Goal: Transaction & Acquisition: Purchase product/service

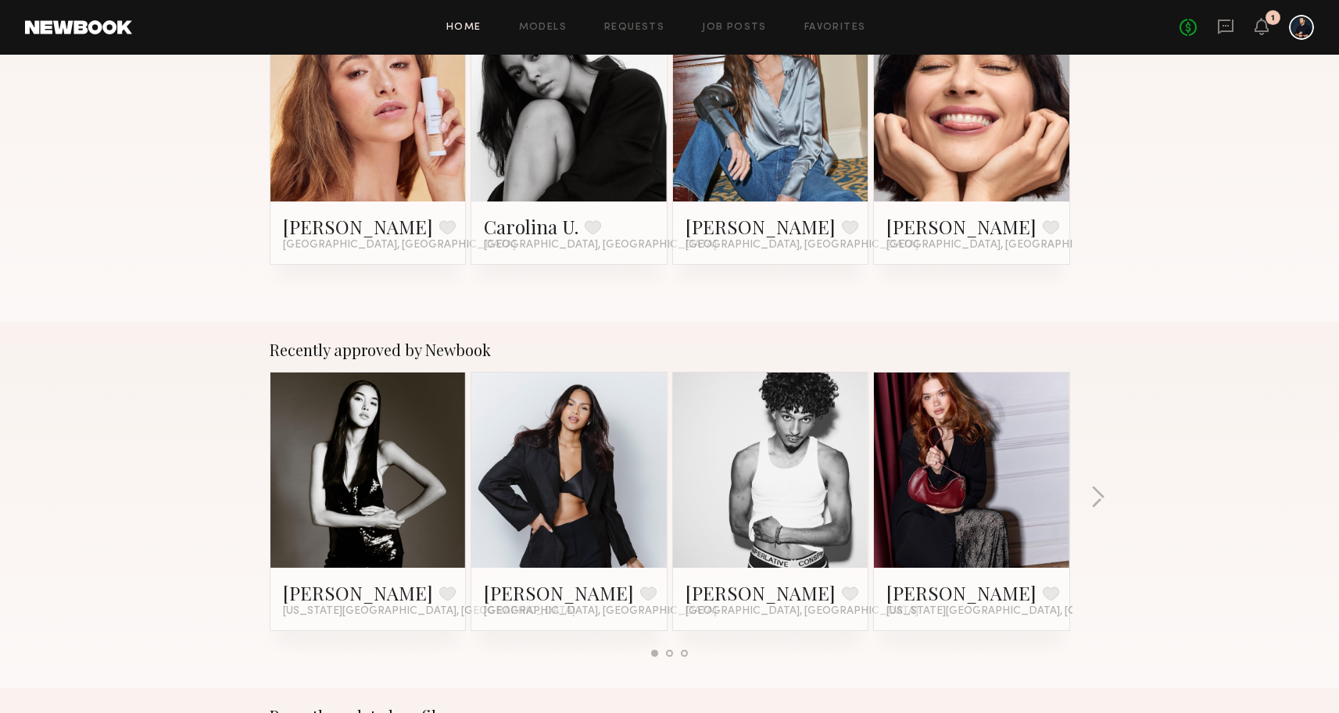
scroll to position [645, 0]
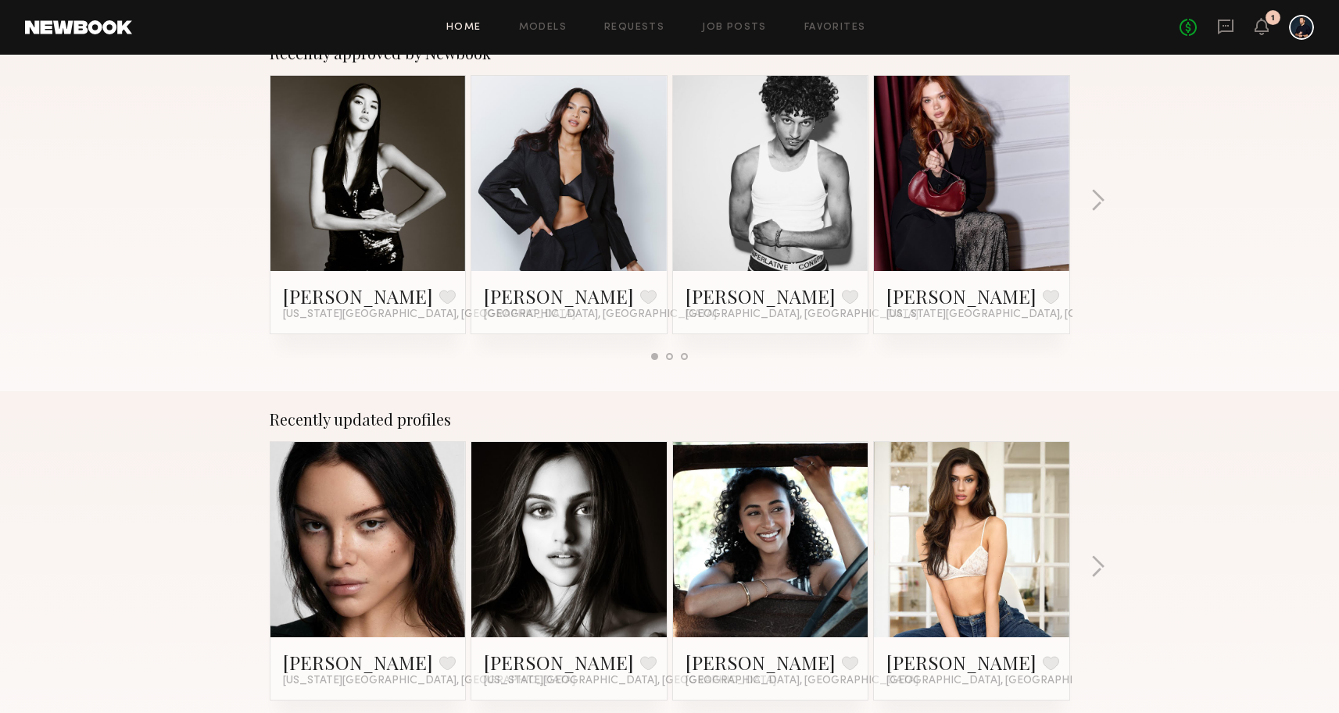
click at [647, 20] on div "Home Models Requests Job Posts Favorites Sign Out No fees up to $5,000 1" at bounding box center [722, 27] width 1181 height 25
click at [649, 26] on link "Requests" at bounding box center [634, 28] width 60 height 10
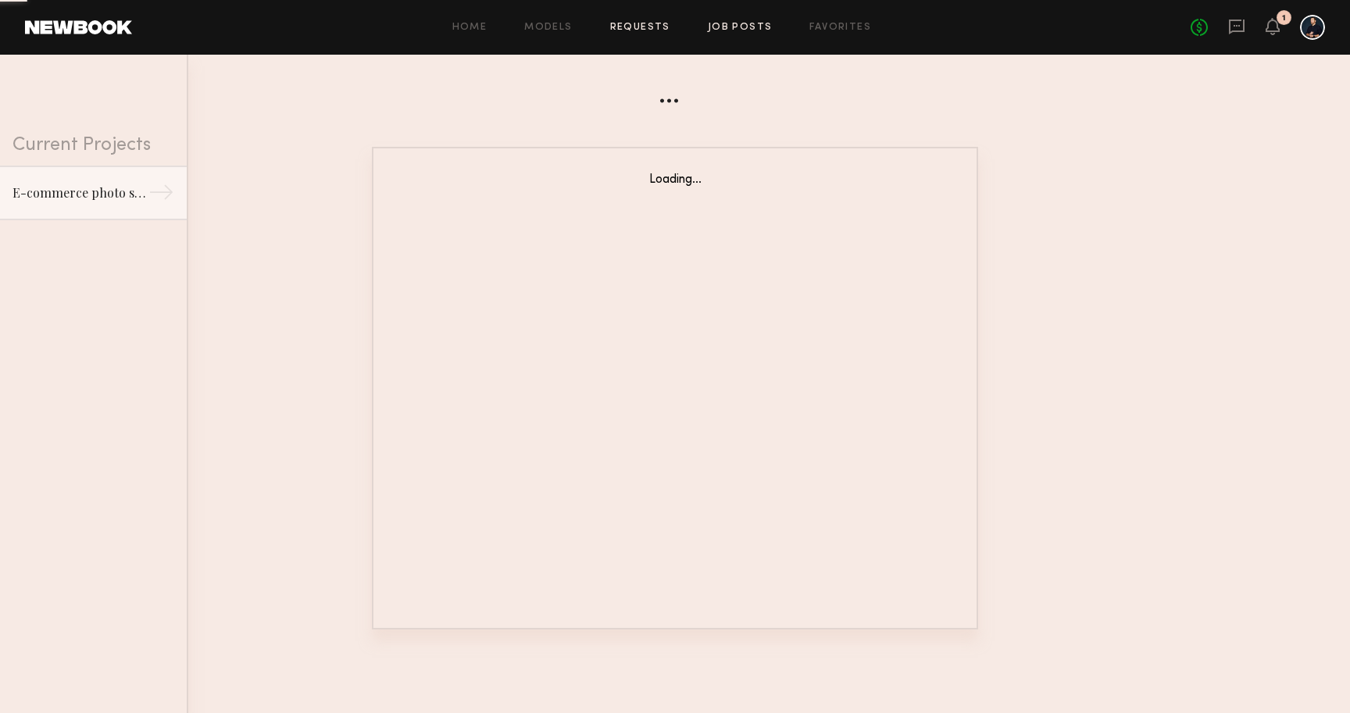
click at [742, 29] on link "Job Posts" at bounding box center [740, 28] width 65 height 10
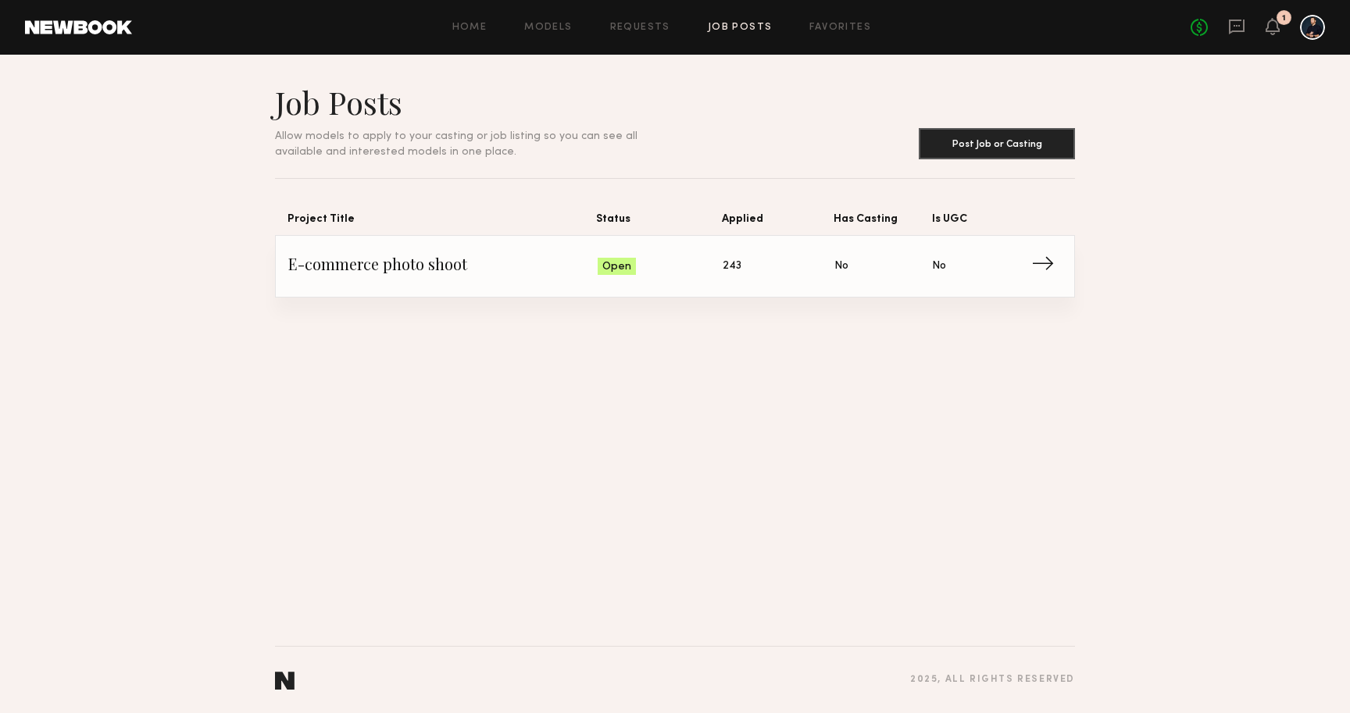
click at [543, 257] on span "E-commerce photo shoot" at bounding box center [442, 266] width 309 height 23
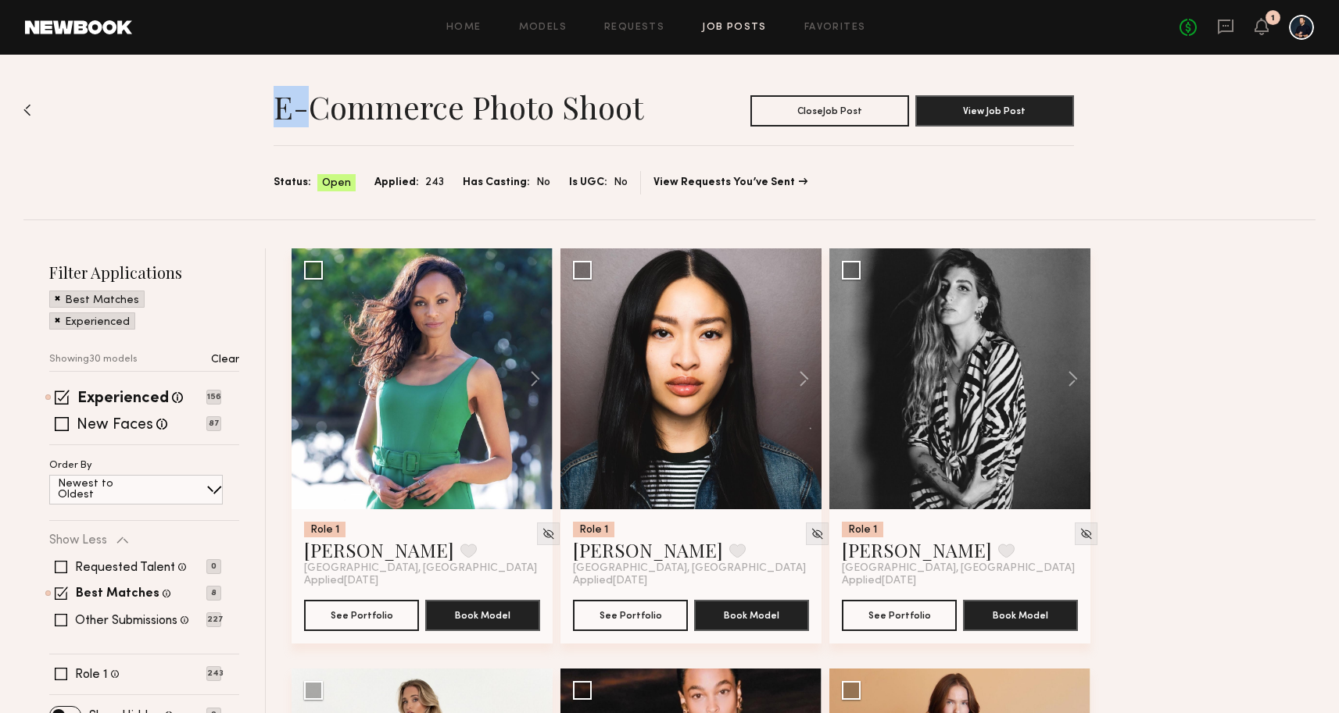
drag, startPoint x: 280, startPoint y: 109, endPoint x: 318, endPoint y: 114, distance: 38.7
click at [318, 114] on h1 "E-commerce photo shoot" at bounding box center [458, 107] width 370 height 39
click at [386, 155] on section "E-commerce photo shoot Close Job Post View Job Post Status: Open Applied: 243 H…" at bounding box center [673, 139] width 800 height 112
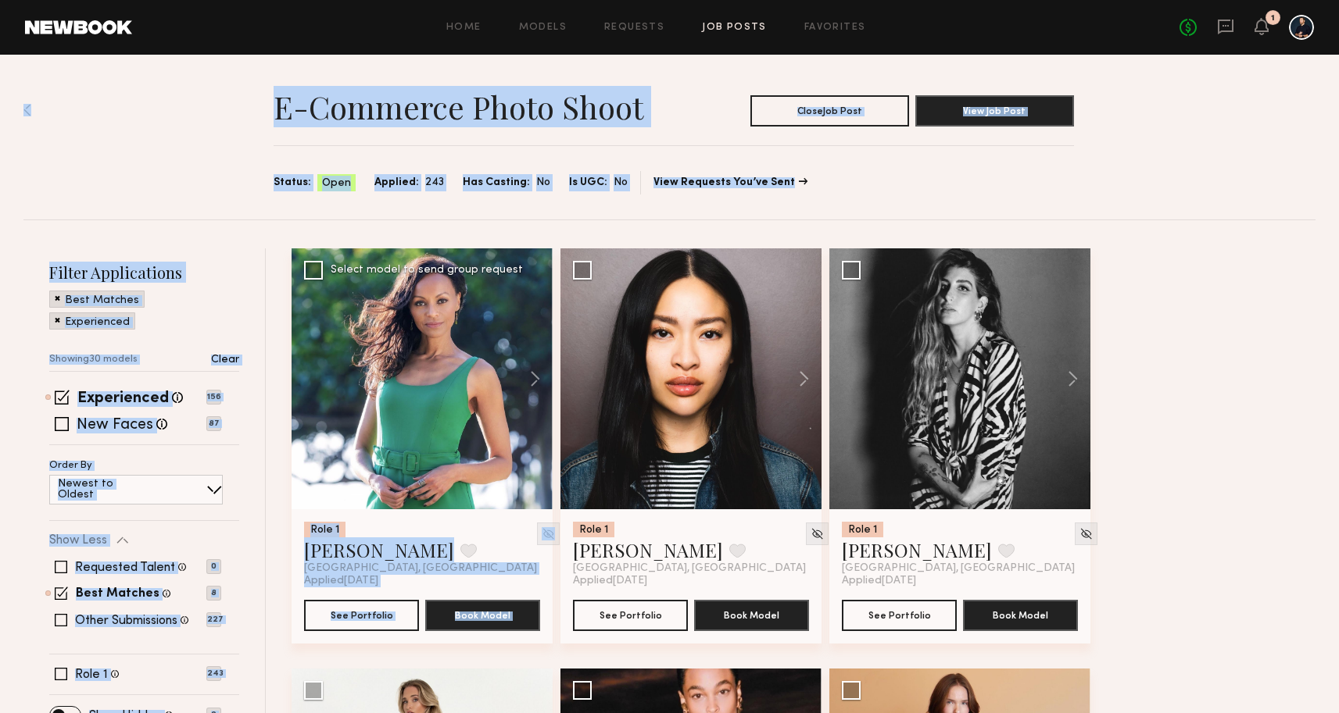
drag, startPoint x: 284, startPoint y: 226, endPoint x: 339, endPoint y: 276, distance: 74.1
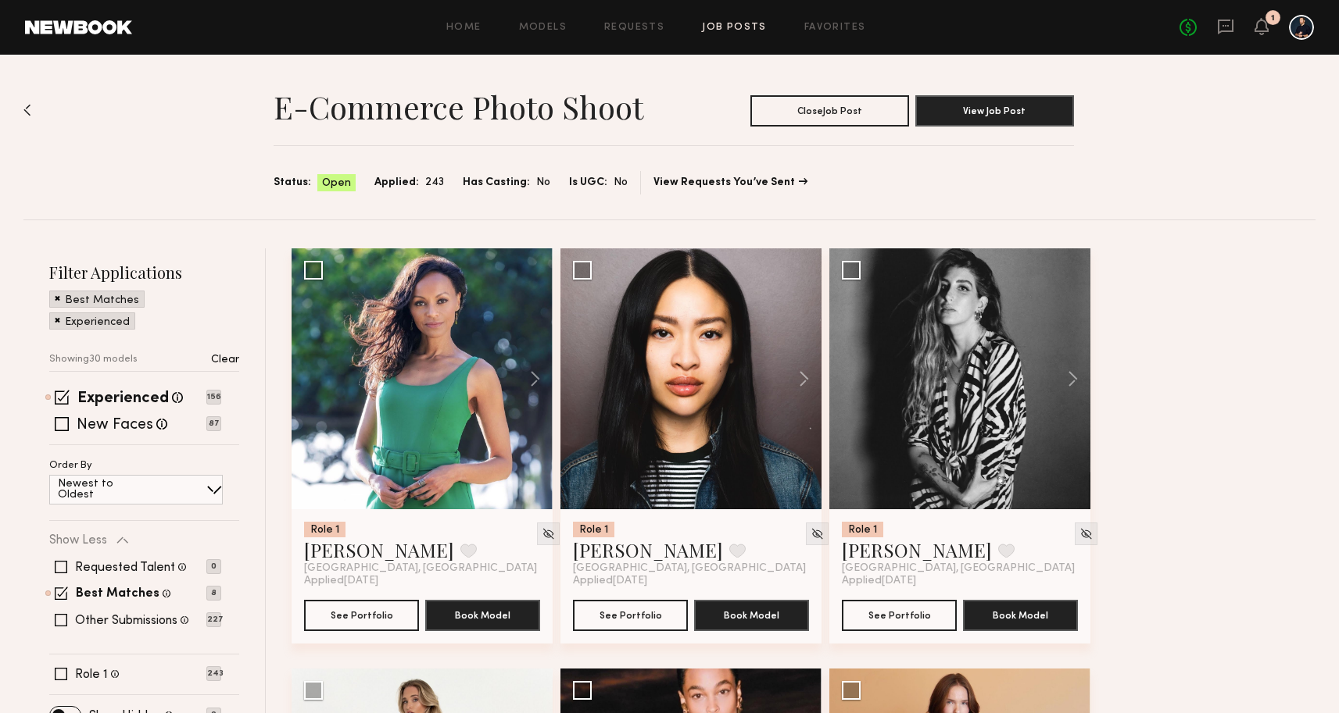
click at [258, 210] on div "E-commerce photo shoot Close Job Post View Job Post Status: Open Applied: 243 H…" at bounding box center [669, 137] width 1292 height 165
drag, startPoint x: 418, startPoint y: 181, endPoint x: 437, endPoint y: 184, distance: 19.0
click at [437, 184] on div "Status: Open Applied: 243 Has Casting: No Is UGC: No" at bounding box center [450, 183] width 354 height 18
click at [275, 157] on section "E-commerce photo shoot Close Job Post View Job Post Status: Open Applied: 243 H…" at bounding box center [673, 139] width 800 height 112
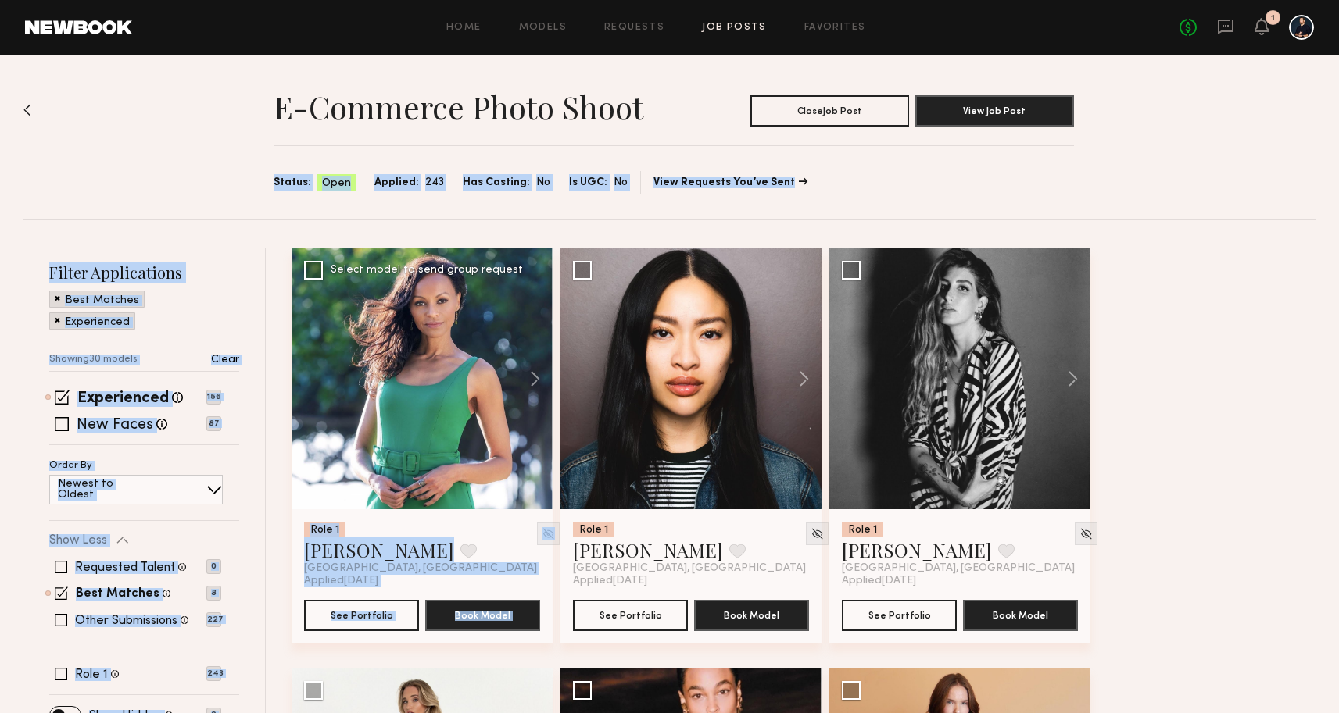
drag, startPoint x: 267, startPoint y: 161, endPoint x: 441, endPoint y: 277, distance: 208.5
click at [373, 210] on div "E-commerce photo shoot Close Job Post View Job Post Status: Open Applied: 243 H…" at bounding box center [669, 137] width 1292 height 165
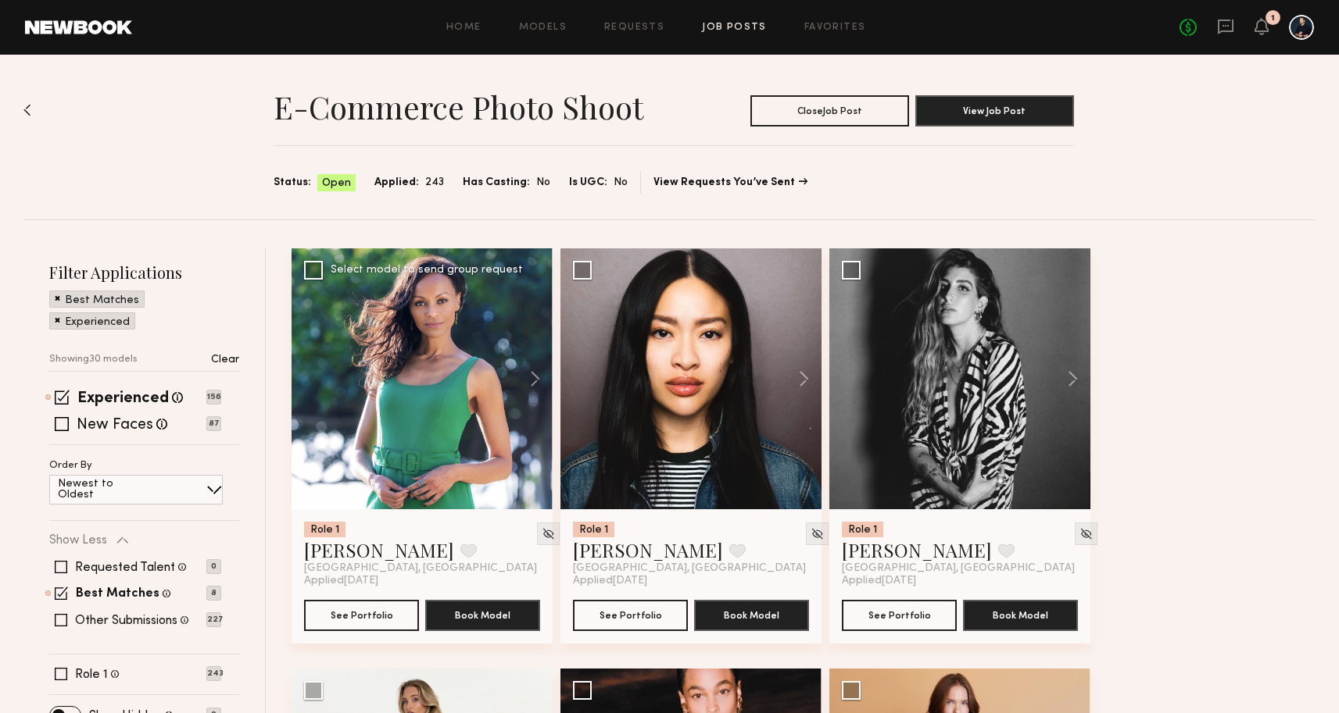
click at [377, 368] on div at bounding box center [421, 378] width 261 height 261
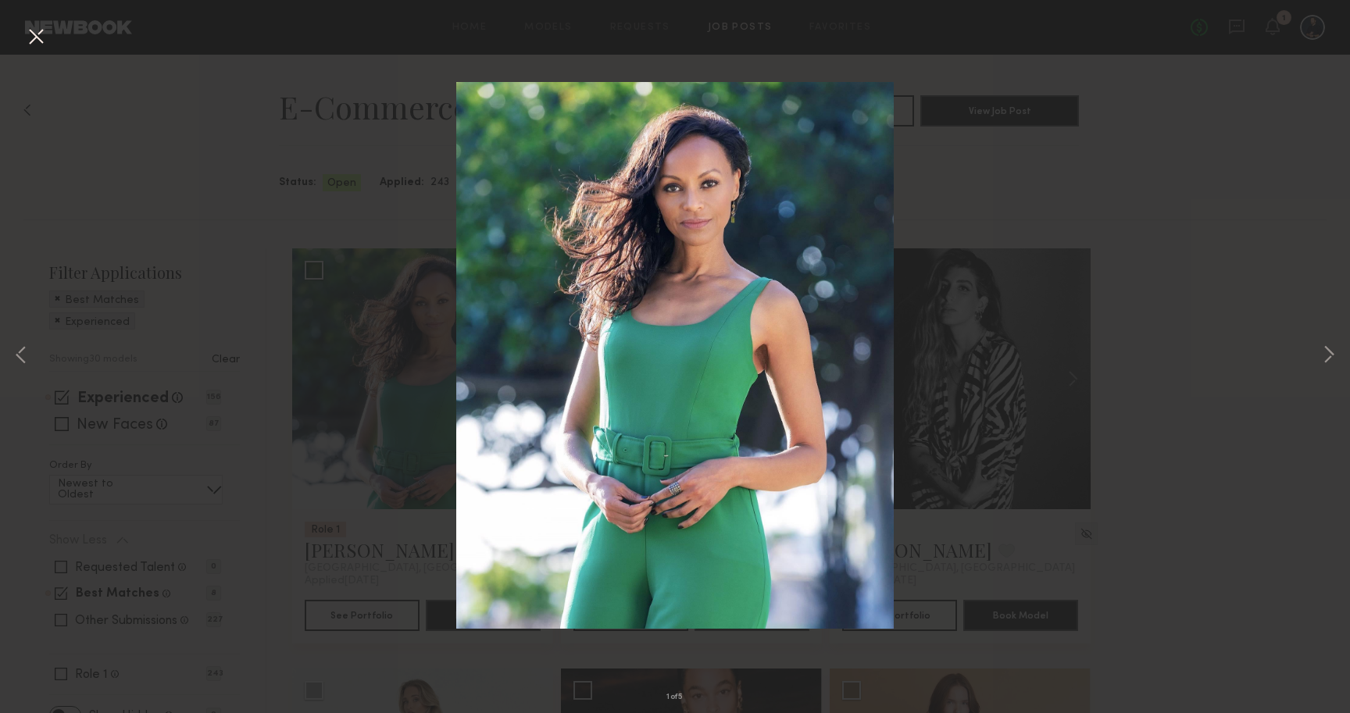
click at [31, 34] on button at bounding box center [35, 37] width 25 height 28
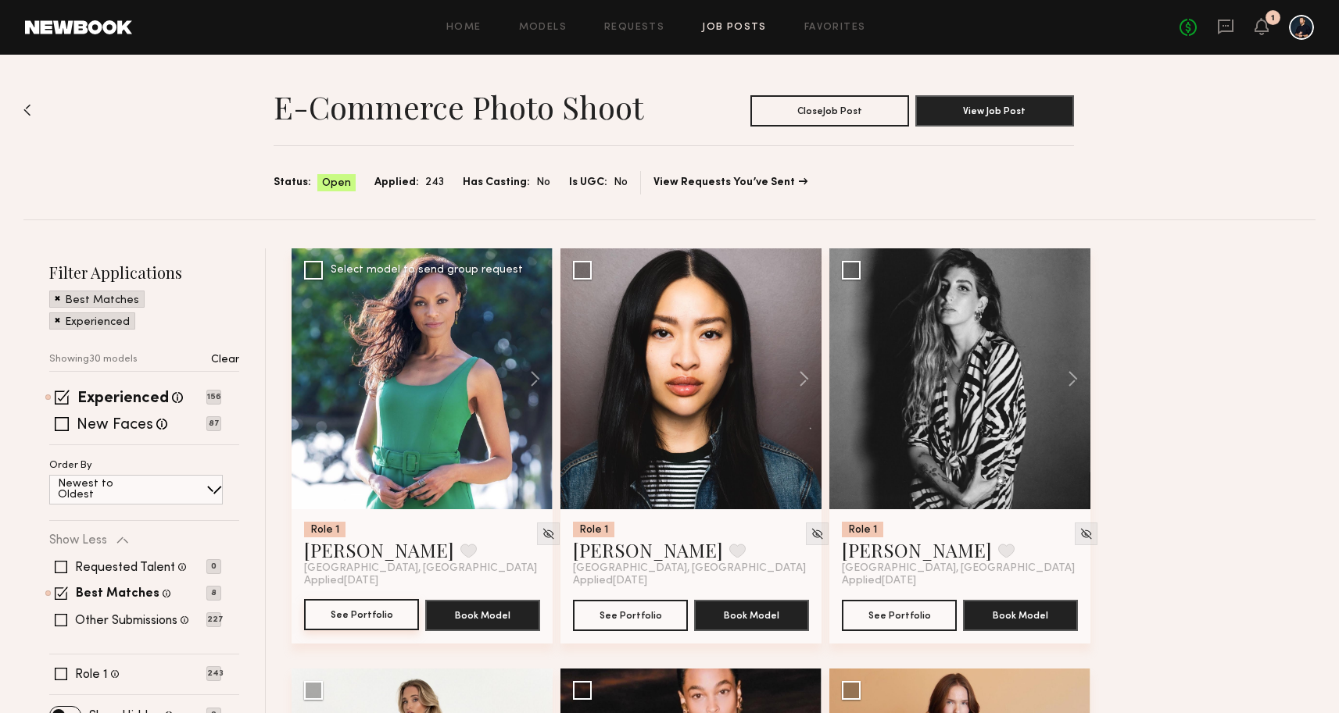
click at [388, 604] on button "See Portfolio" at bounding box center [361, 614] width 115 height 31
click at [663, 450] on div at bounding box center [690, 378] width 261 height 261
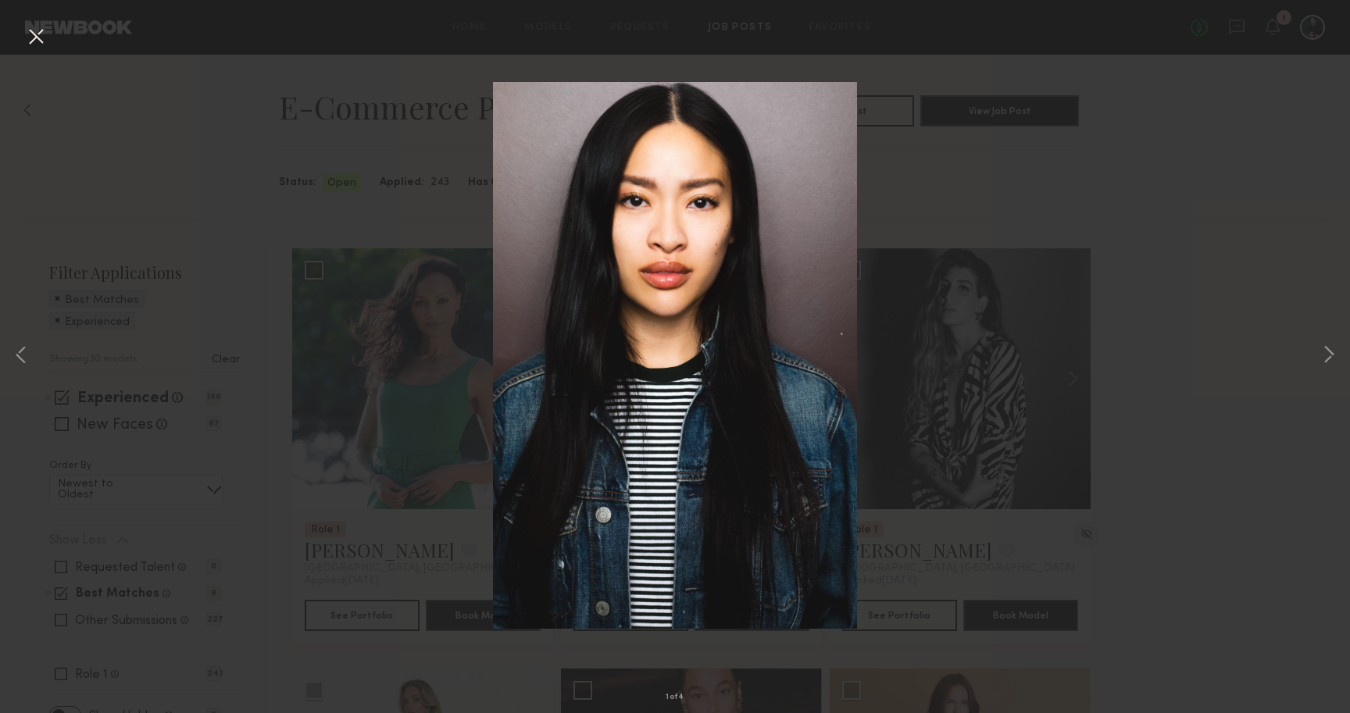
click at [34, 31] on button at bounding box center [35, 37] width 25 height 28
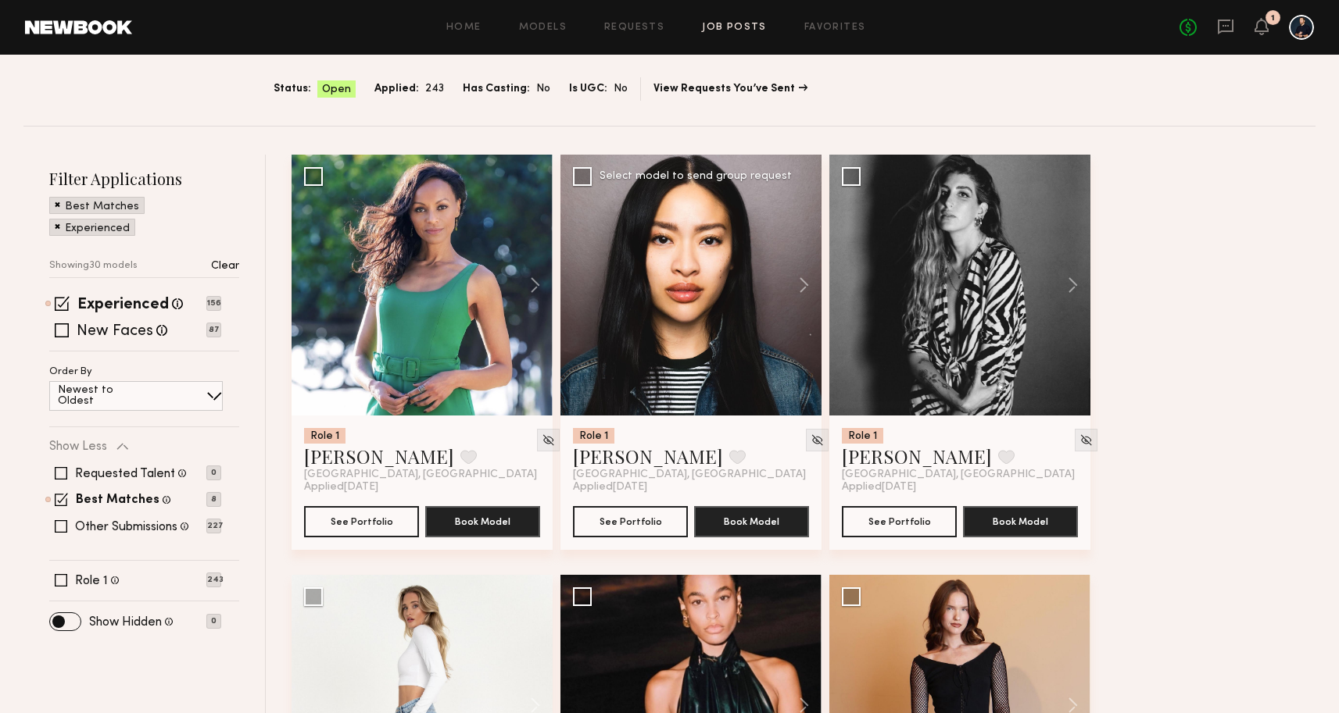
scroll to position [159, 0]
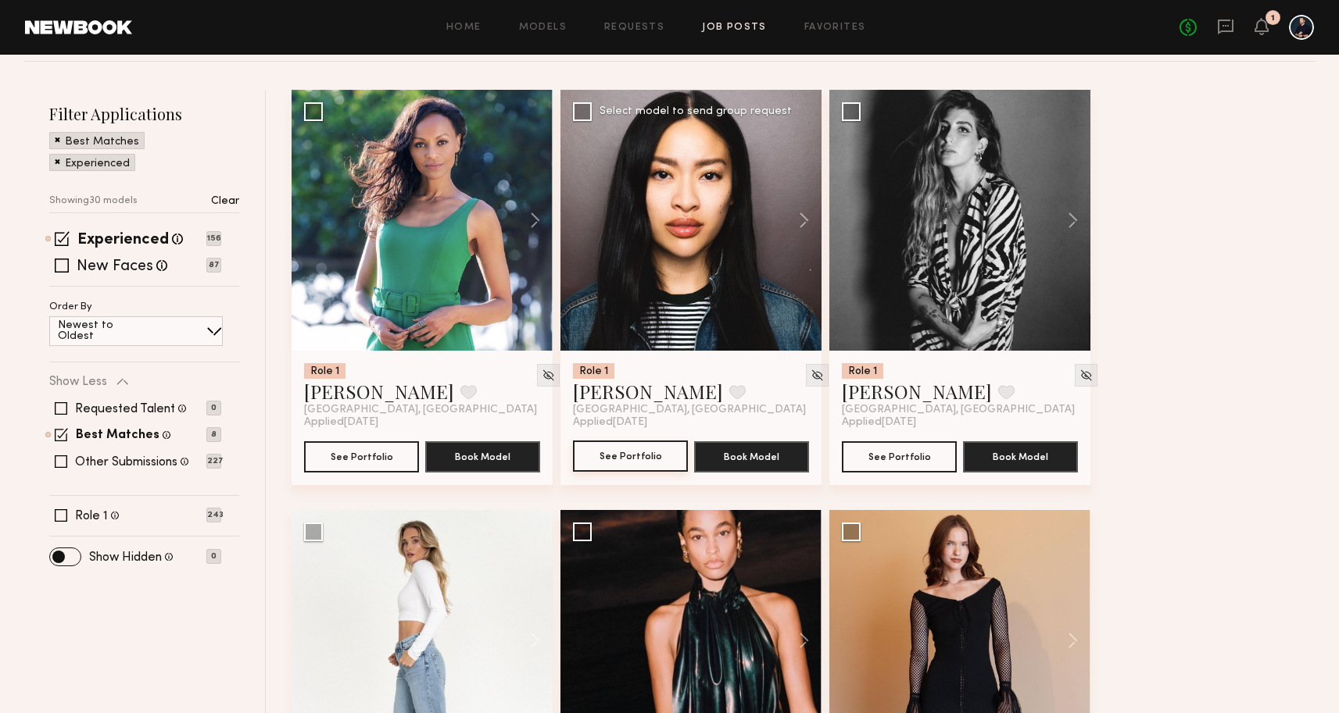
click at [661, 454] on button "See Portfolio" at bounding box center [630, 456] width 115 height 31
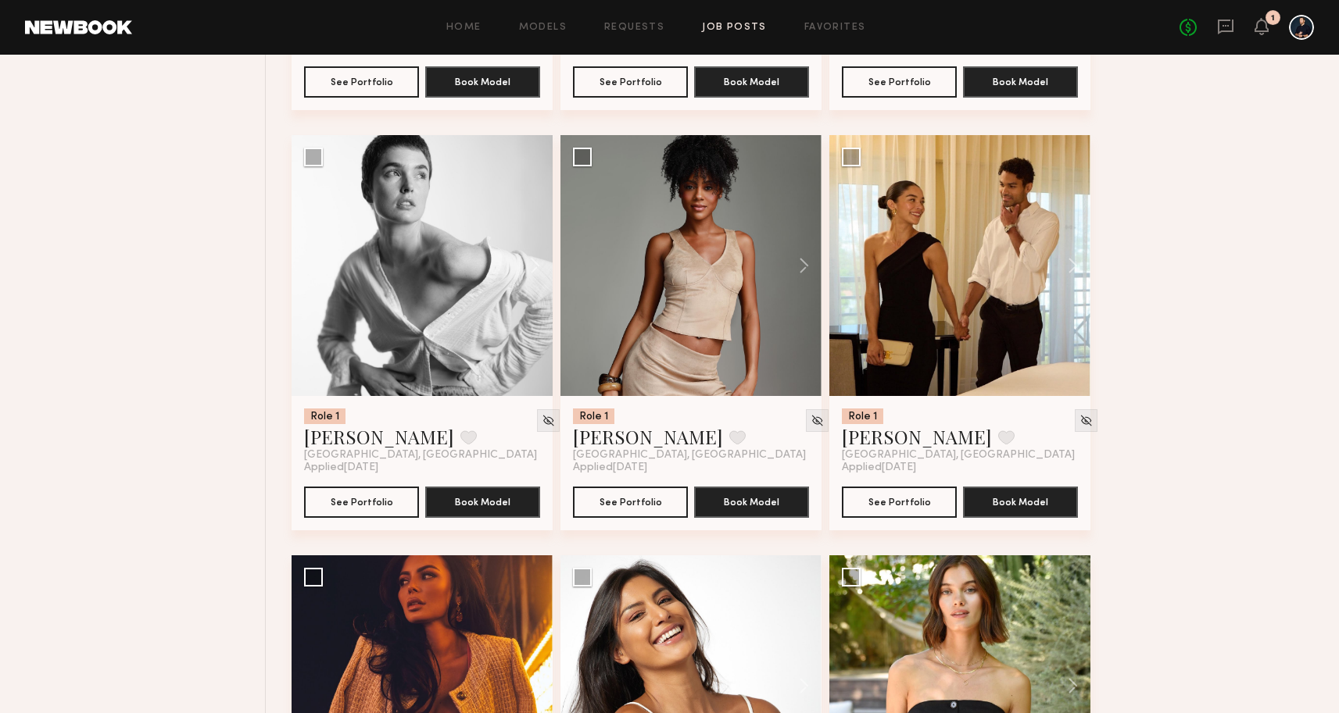
scroll to position [1952, 0]
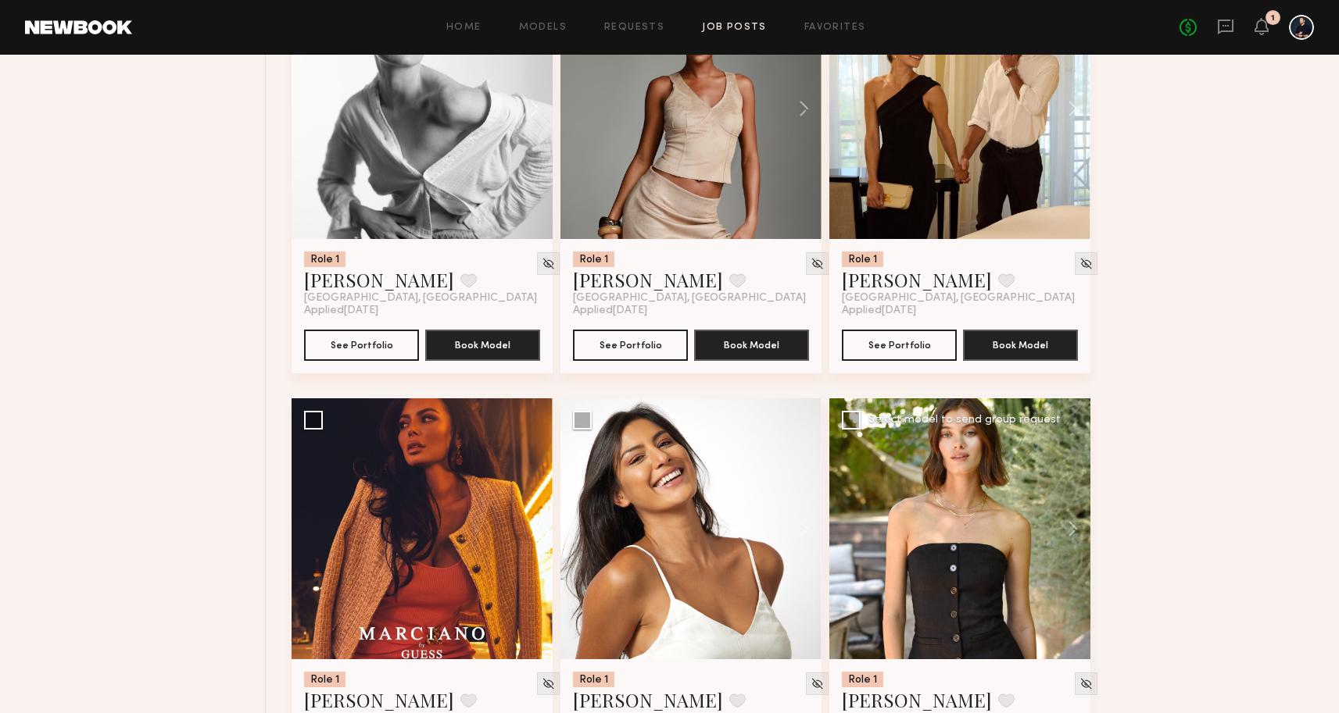
click at [937, 531] on div at bounding box center [959, 529] width 261 height 261
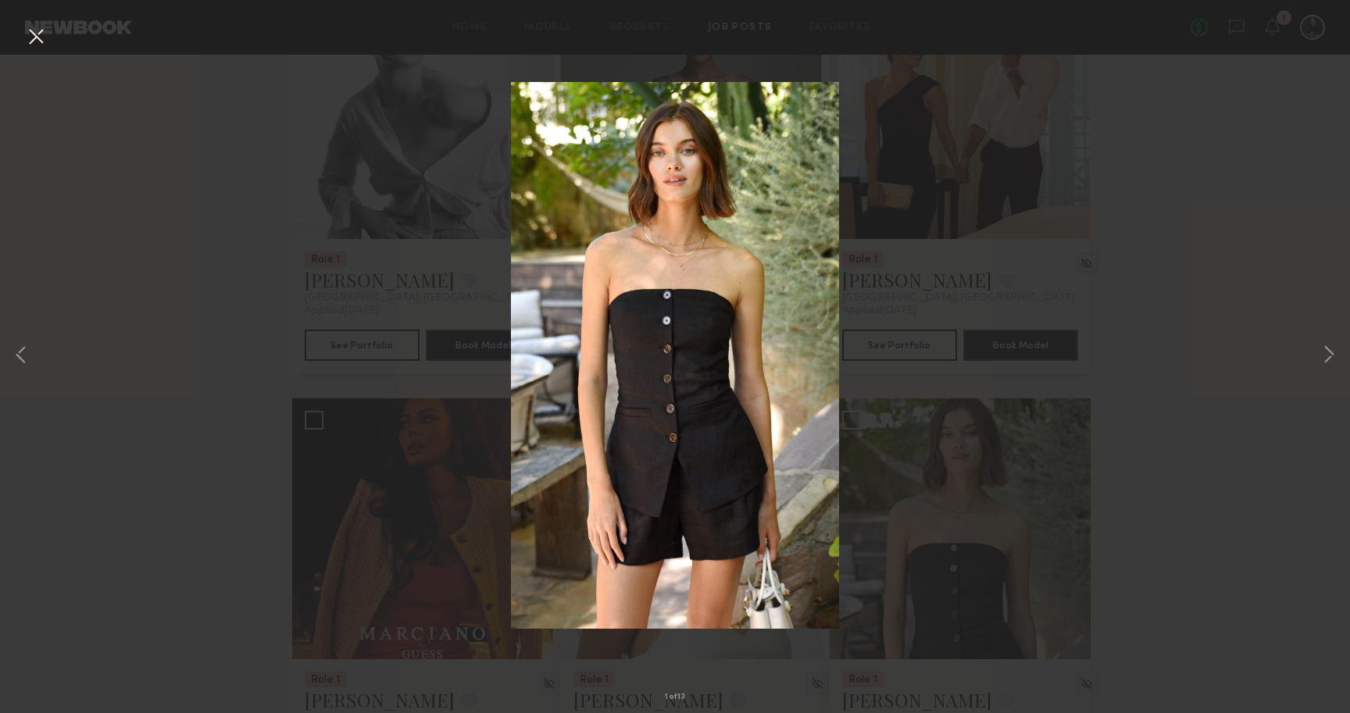
click at [31, 36] on button at bounding box center [35, 37] width 25 height 28
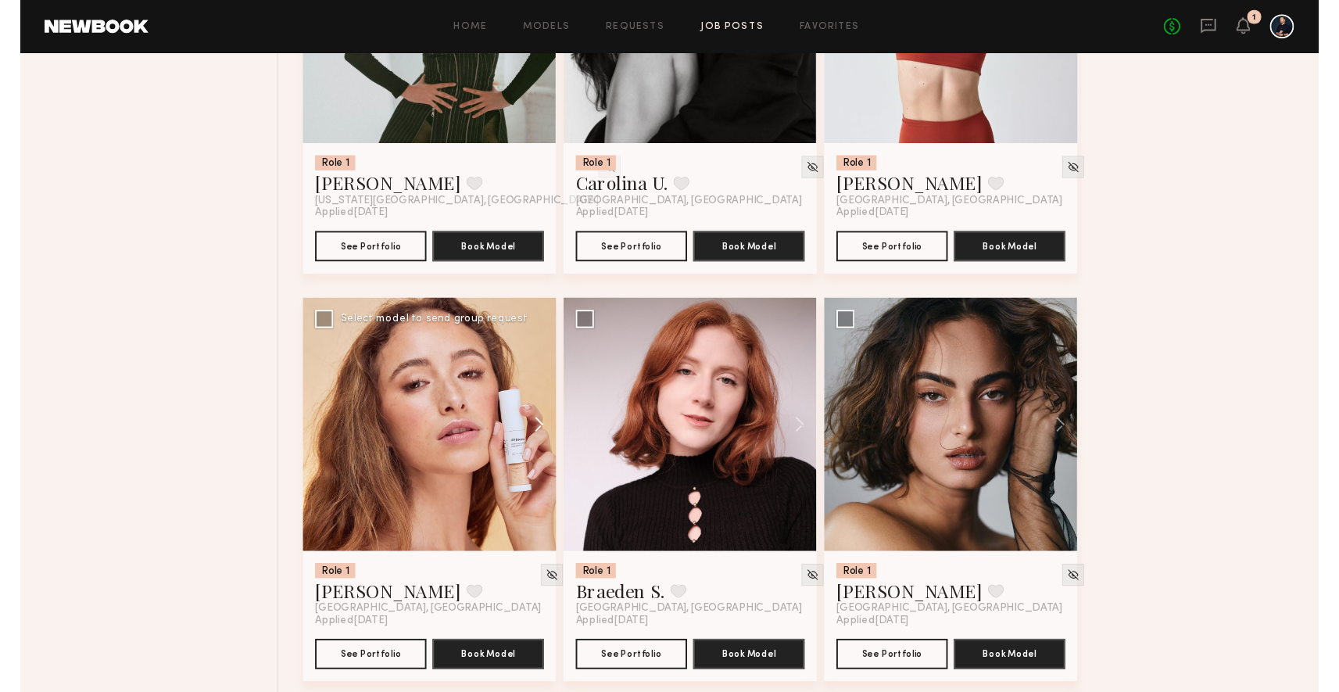
scroll to position [2886, 0]
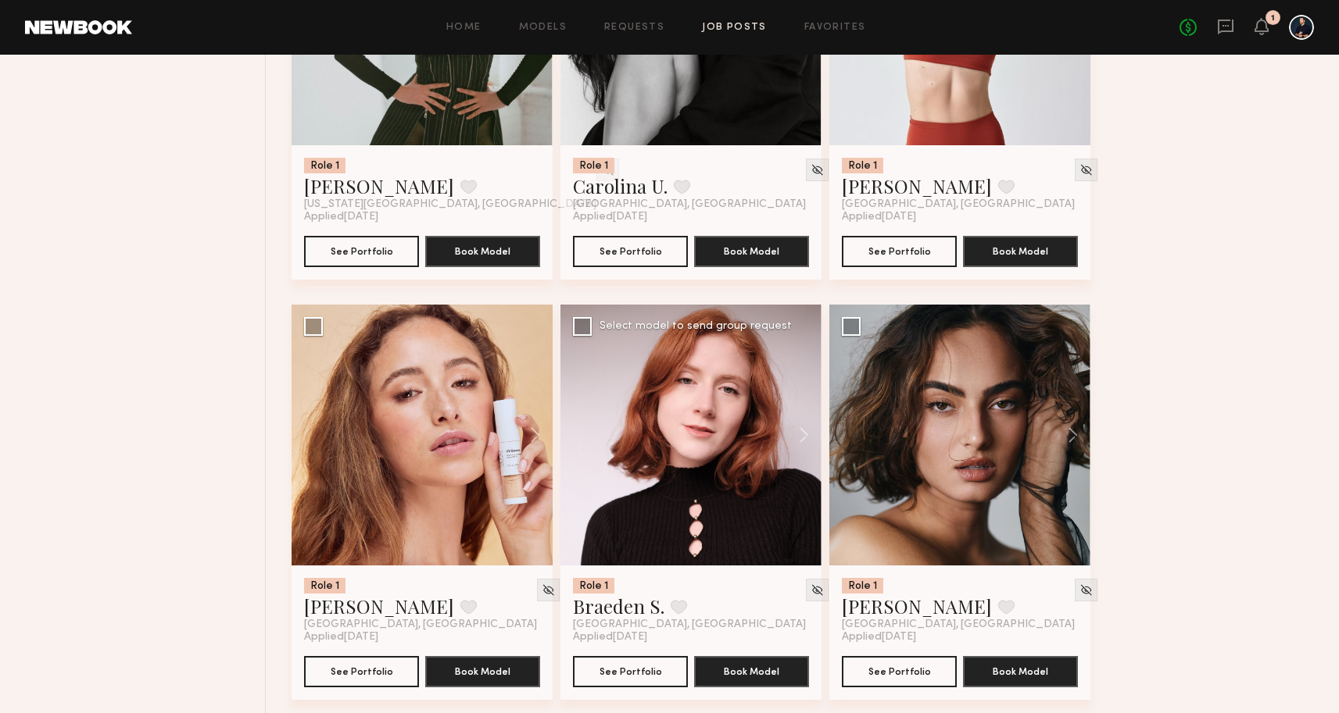
click at [674, 487] on div at bounding box center [690, 435] width 261 height 261
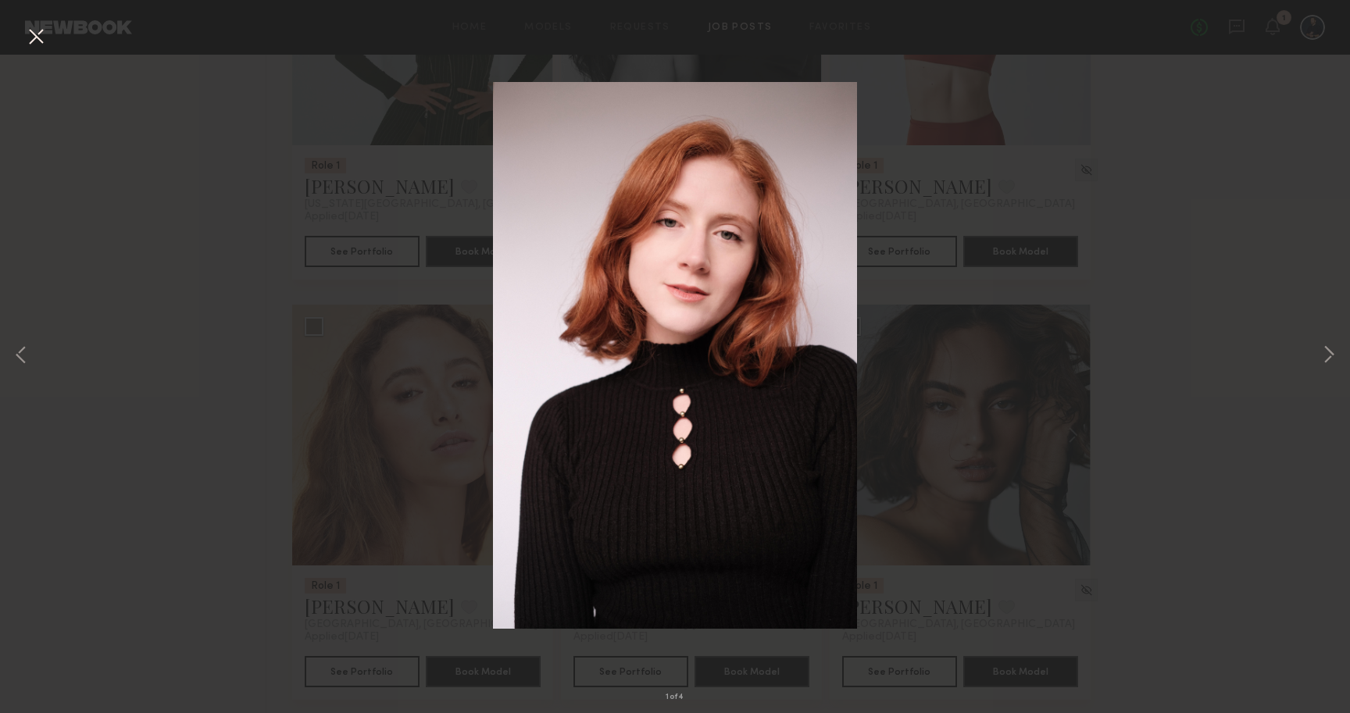
click at [34, 41] on button at bounding box center [35, 37] width 25 height 28
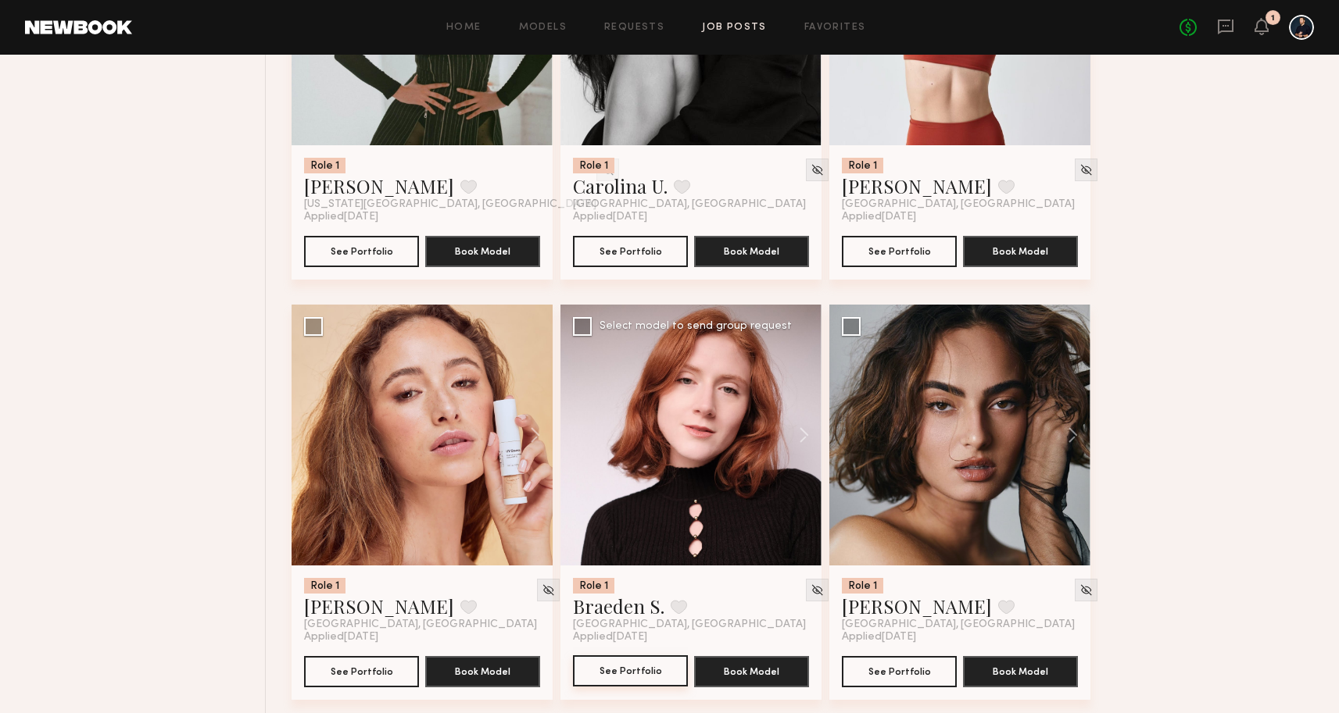
click at [605, 668] on button "See Portfolio" at bounding box center [630, 671] width 115 height 31
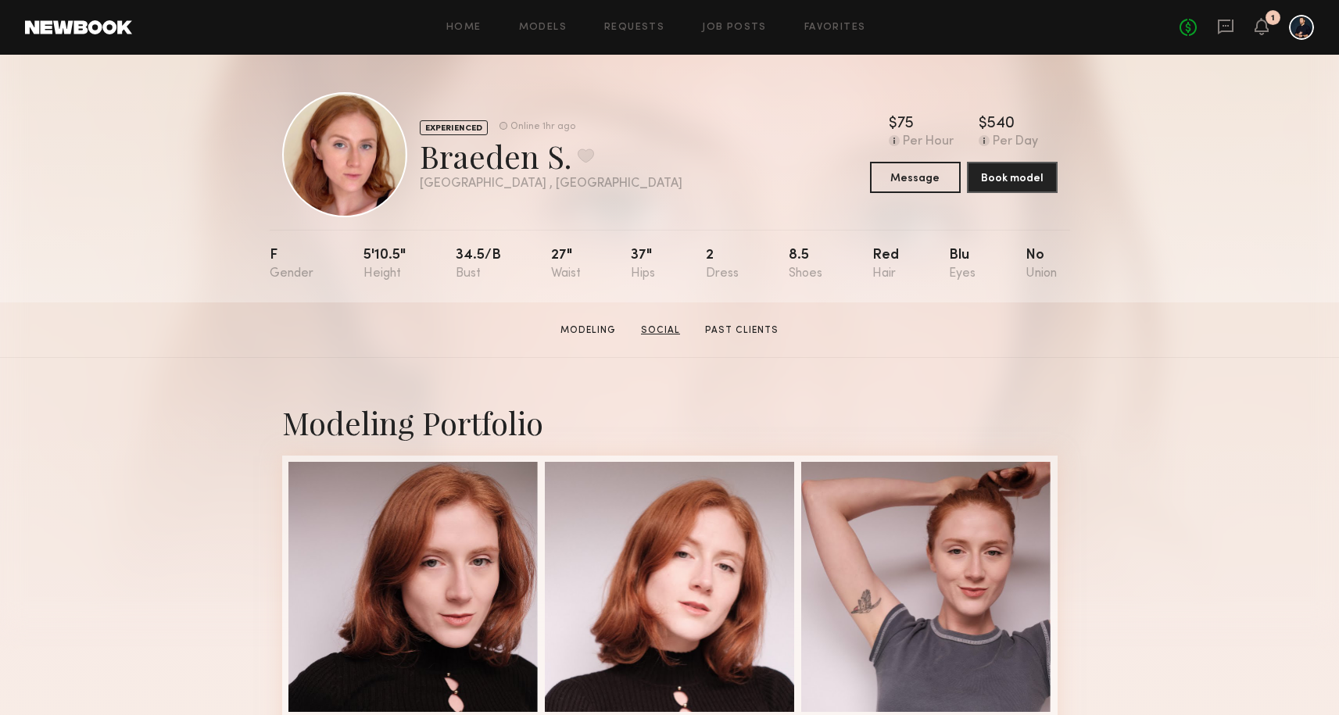
click at [663, 333] on link "Social" at bounding box center [660, 330] width 52 height 14
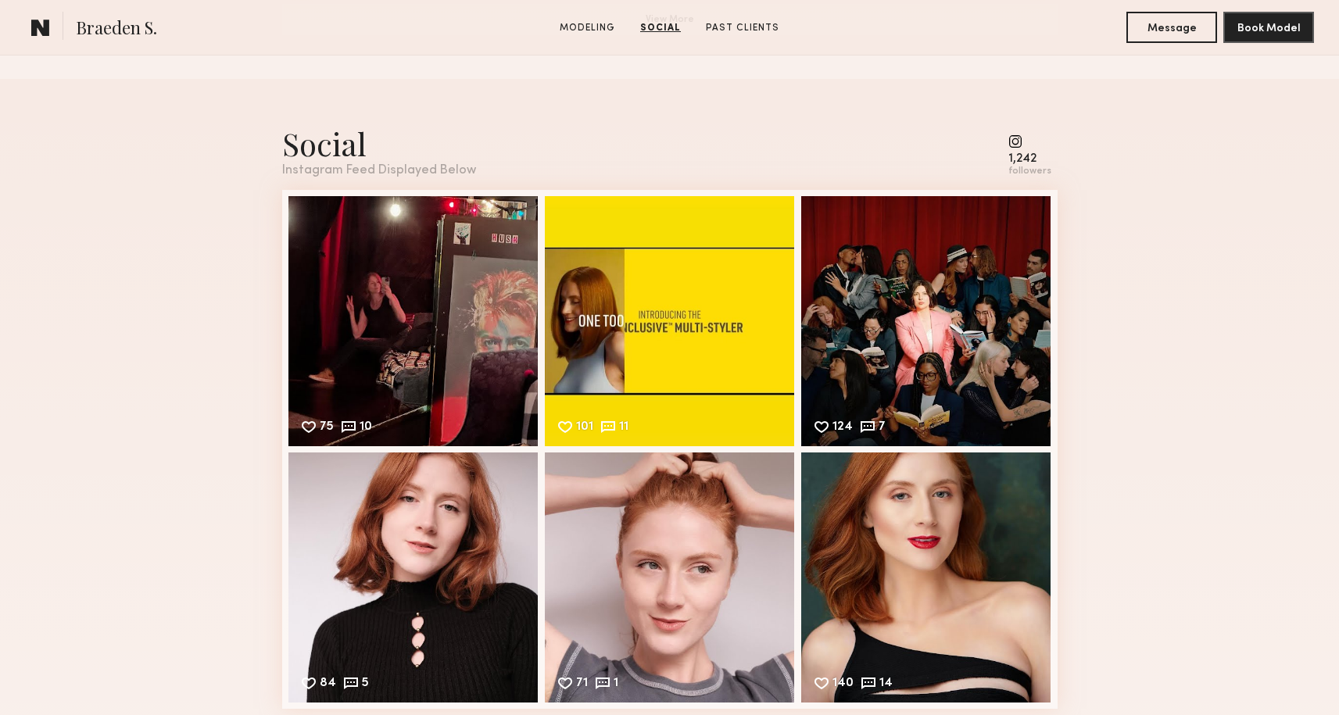
scroll to position [1505, 0]
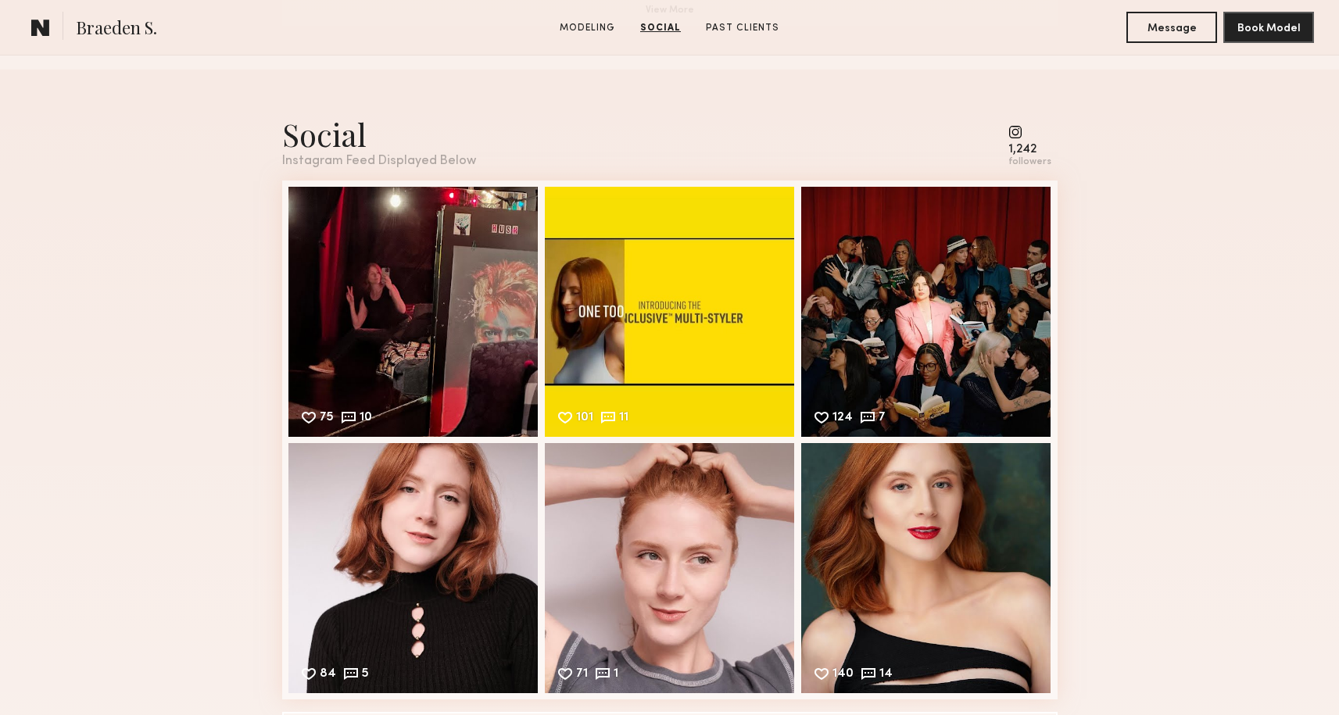
click at [173, 270] on div "Social Instagram Feed Displayed Below 1,242 followers 75 10 Likes & comments di…" at bounding box center [669, 428] width 1339 height 717
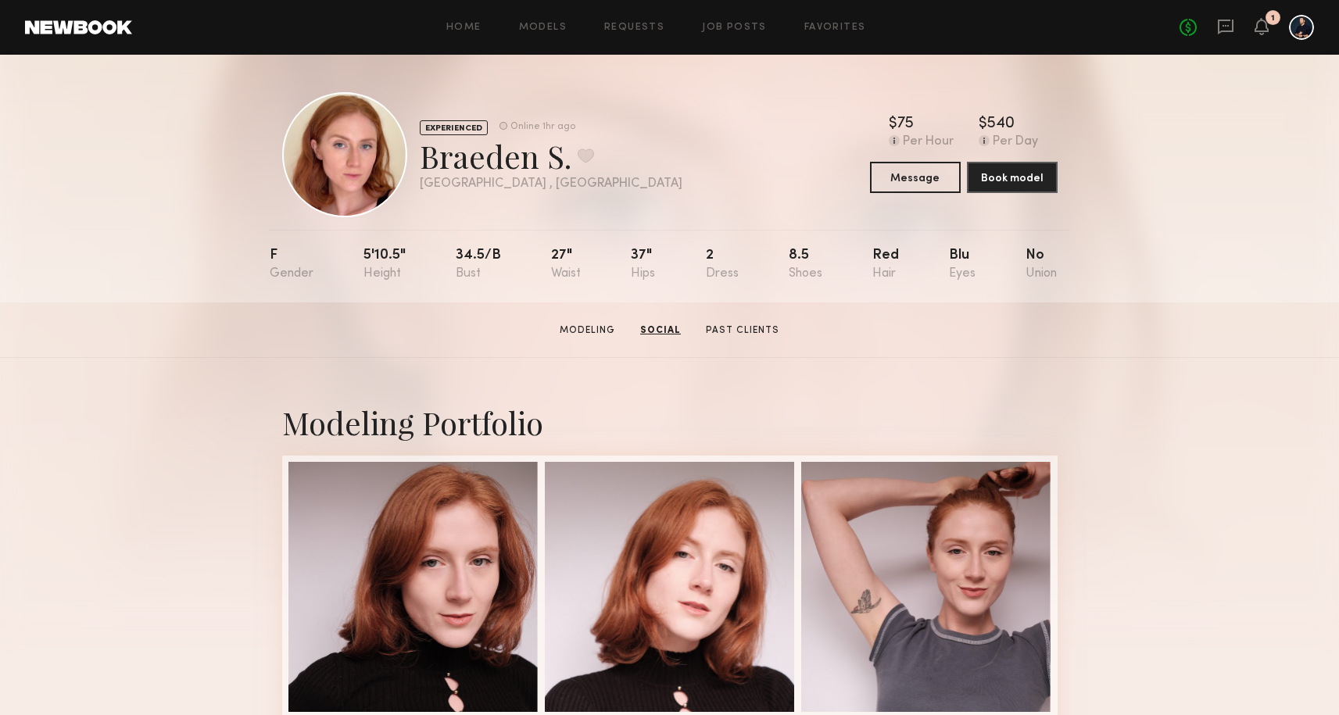
scroll to position [0, 0]
click at [341, 168] on div at bounding box center [344, 154] width 125 height 125
click at [581, 155] on button at bounding box center [585, 155] width 16 height 14
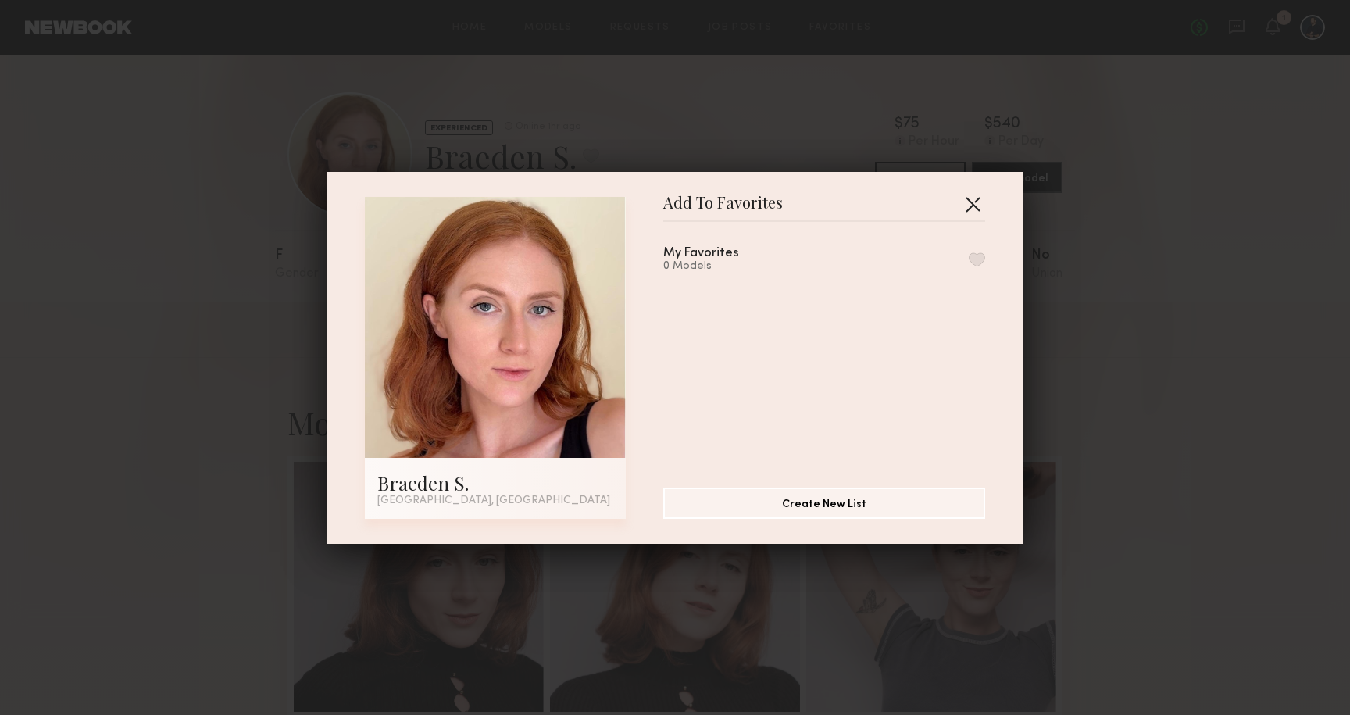
click at [967, 210] on button "button" at bounding box center [972, 203] width 25 height 25
